Goal: Book appointment/travel/reservation

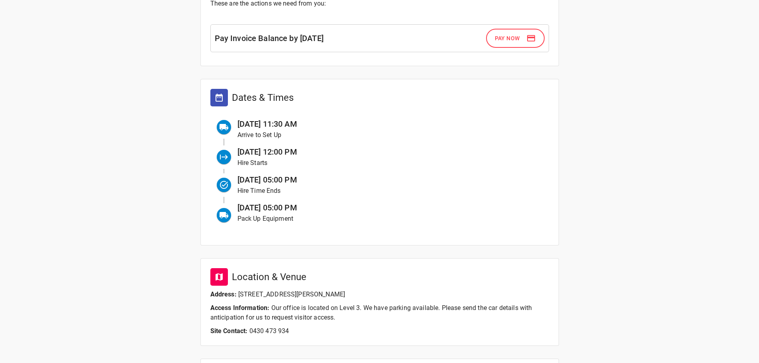
scroll to position [49, 0]
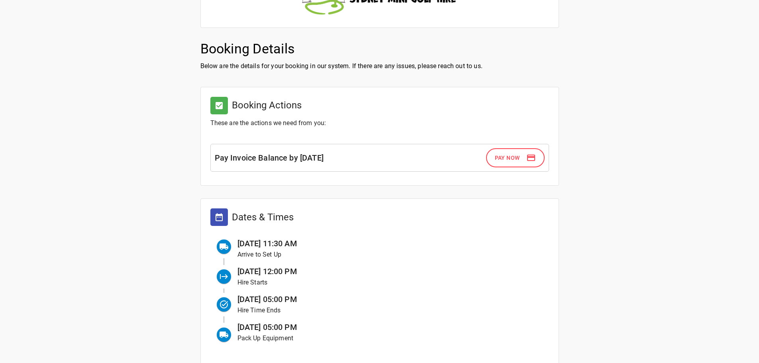
click at [512, 160] on span "Pay Now" at bounding box center [507, 158] width 25 height 10
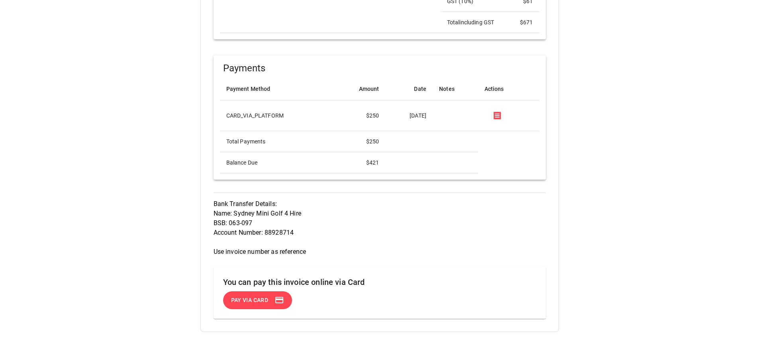
scroll to position [471, 0]
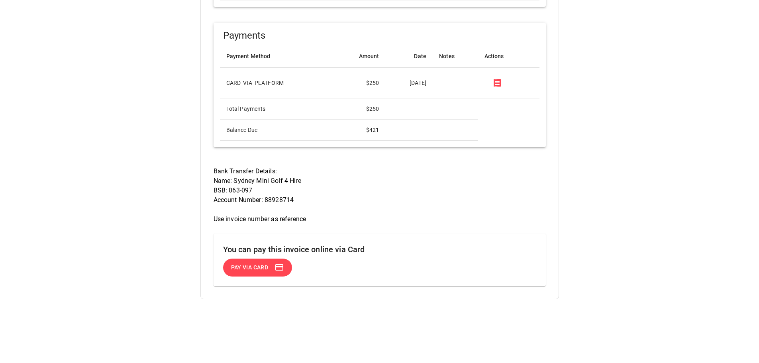
click at [255, 269] on span "Pay via Card" at bounding box center [249, 267] width 37 height 10
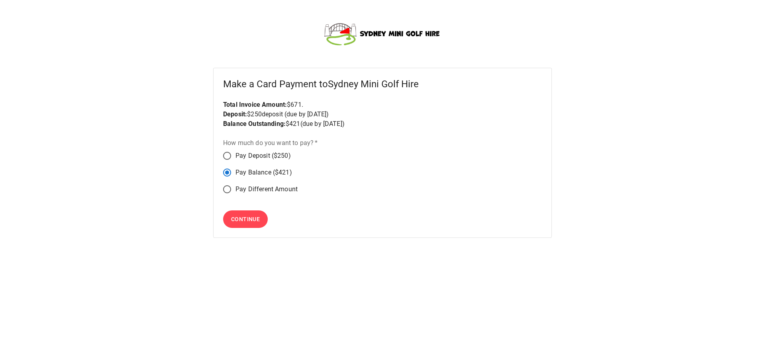
click at [242, 221] on span "Continue" at bounding box center [245, 219] width 29 height 10
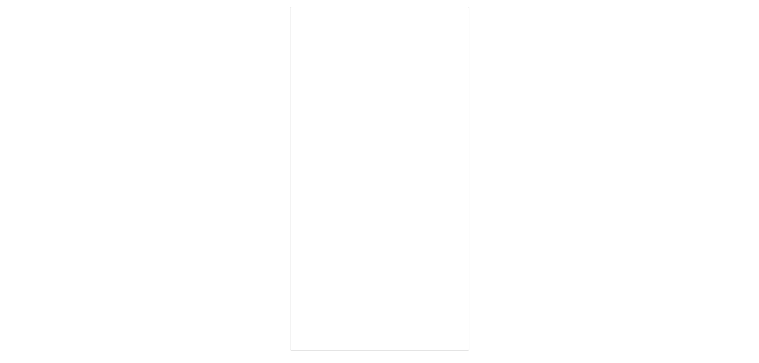
scroll to position [68, 0]
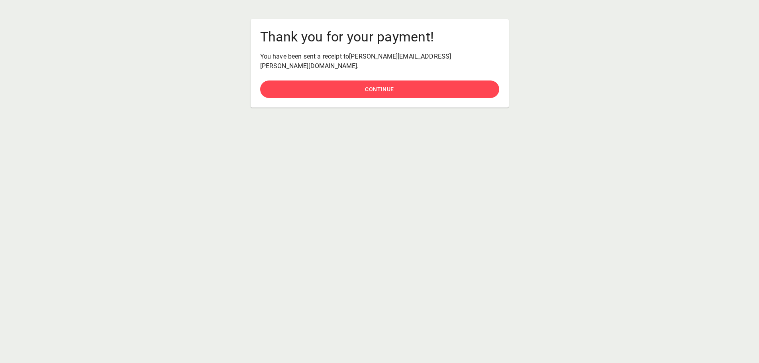
click at [373, 84] on span "Continue" at bounding box center [379, 89] width 29 height 10
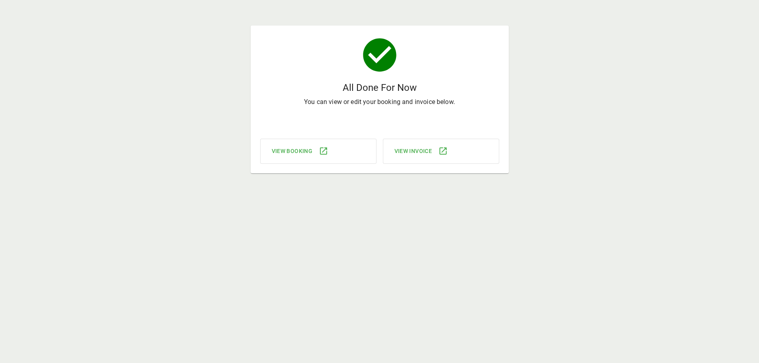
click at [320, 150] on icon at bounding box center [323, 150] width 7 height 7
